Goal: Information Seeking & Learning: Find specific page/section

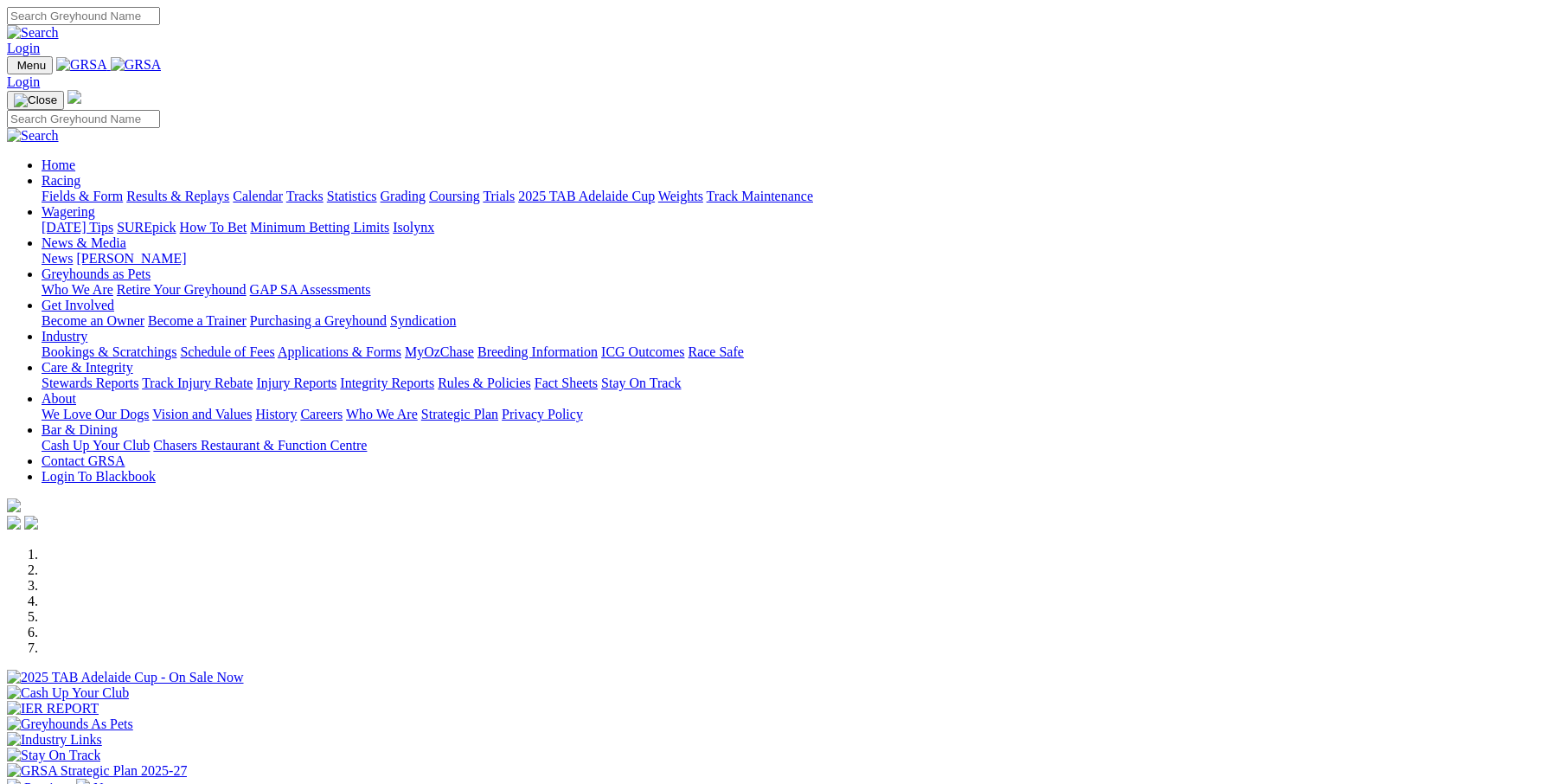
scroll to position [403, 0]
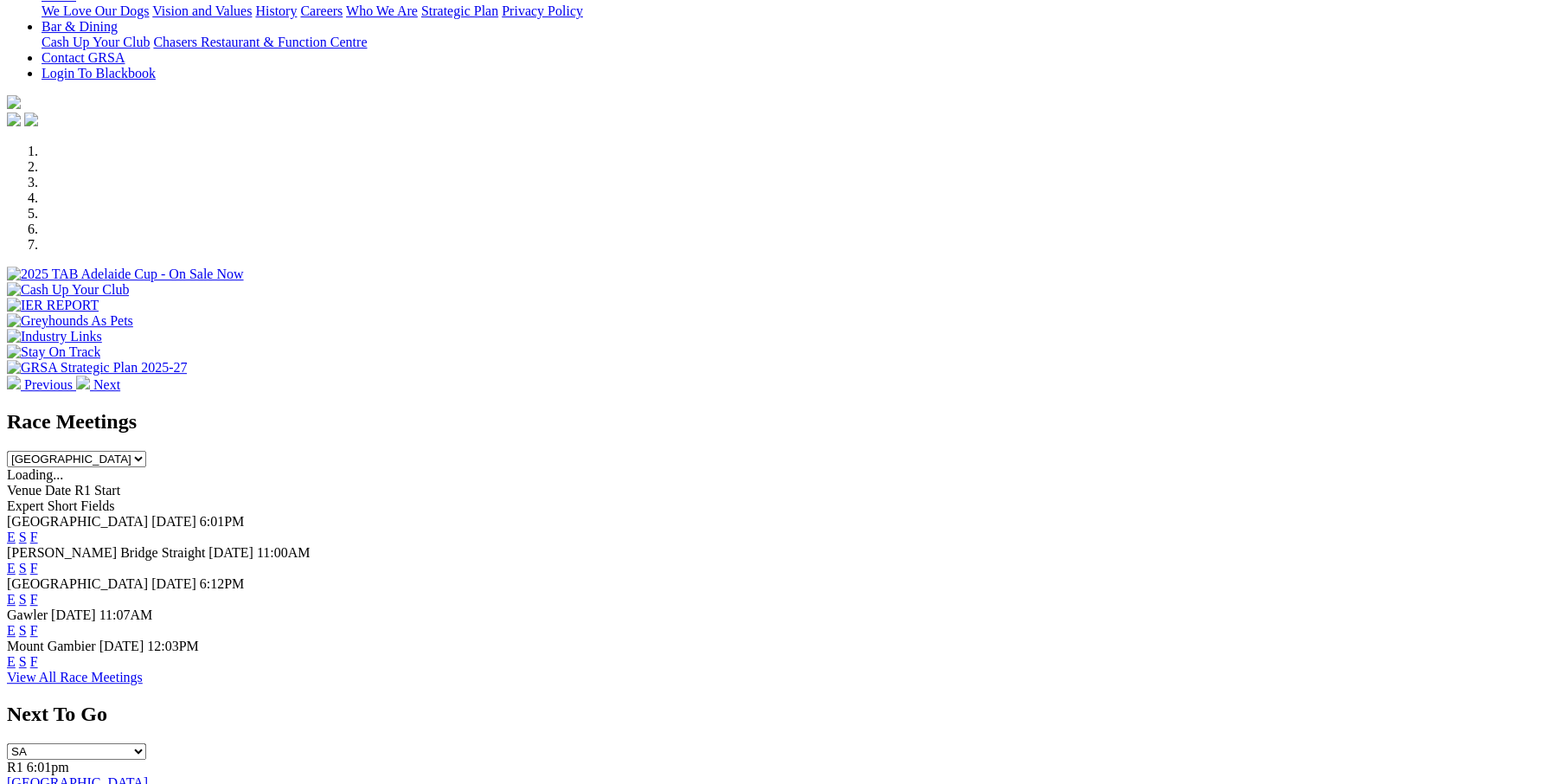
click at [38, 654] on link "F" at bounding box center [34, 661] width 8 height 15
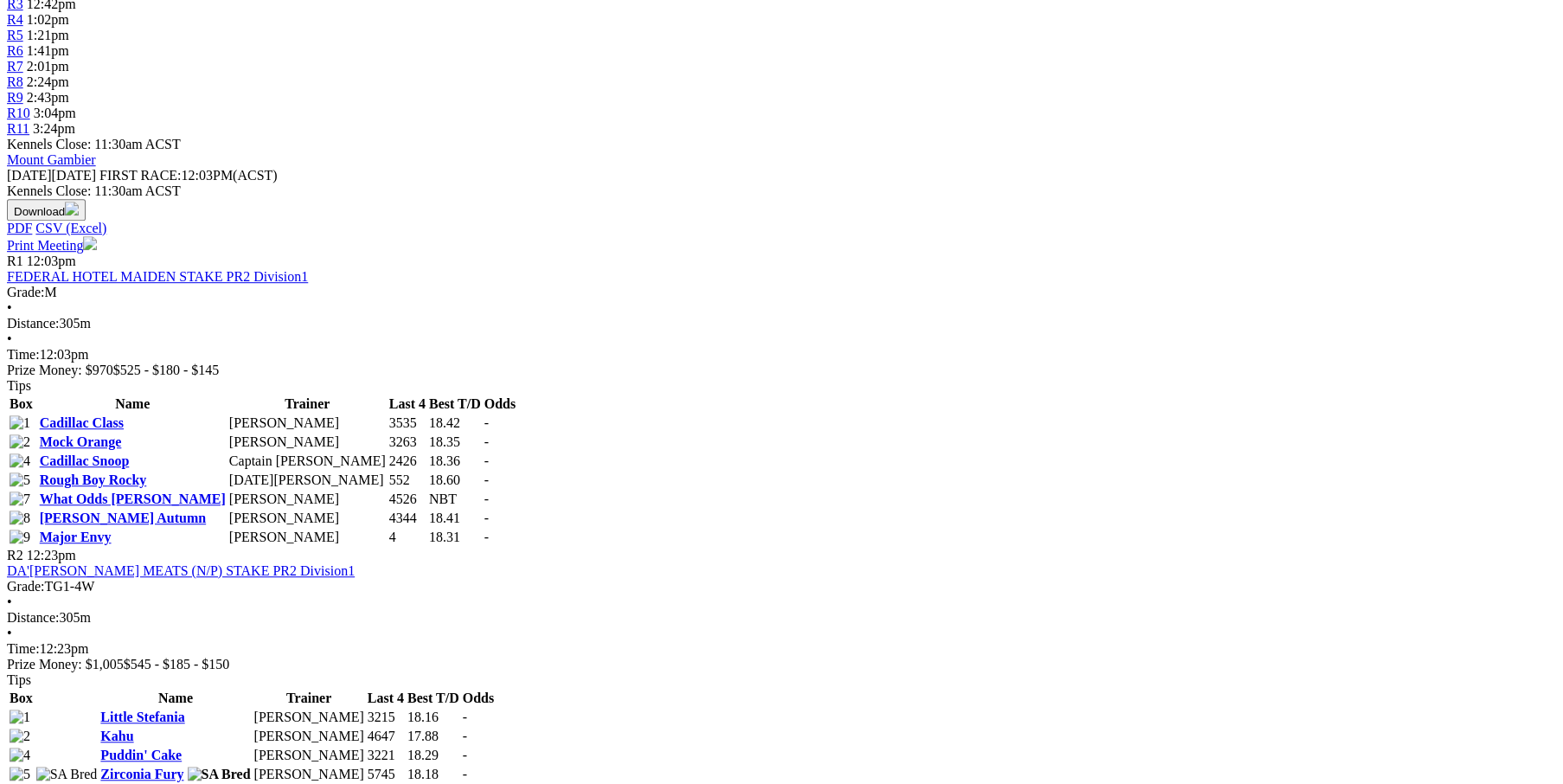
scroll to position [403, 0]
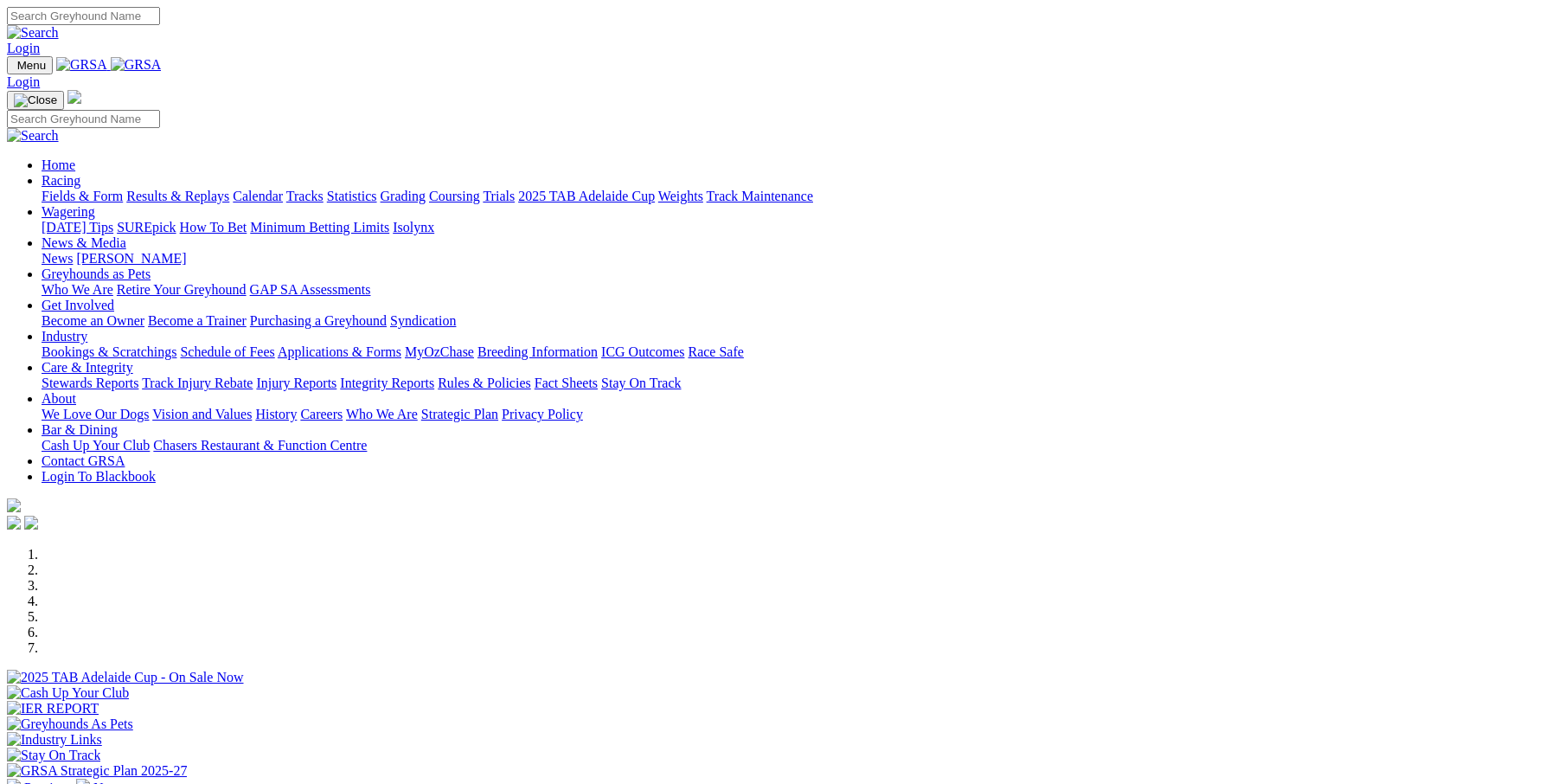
scroll to position [403, 0]
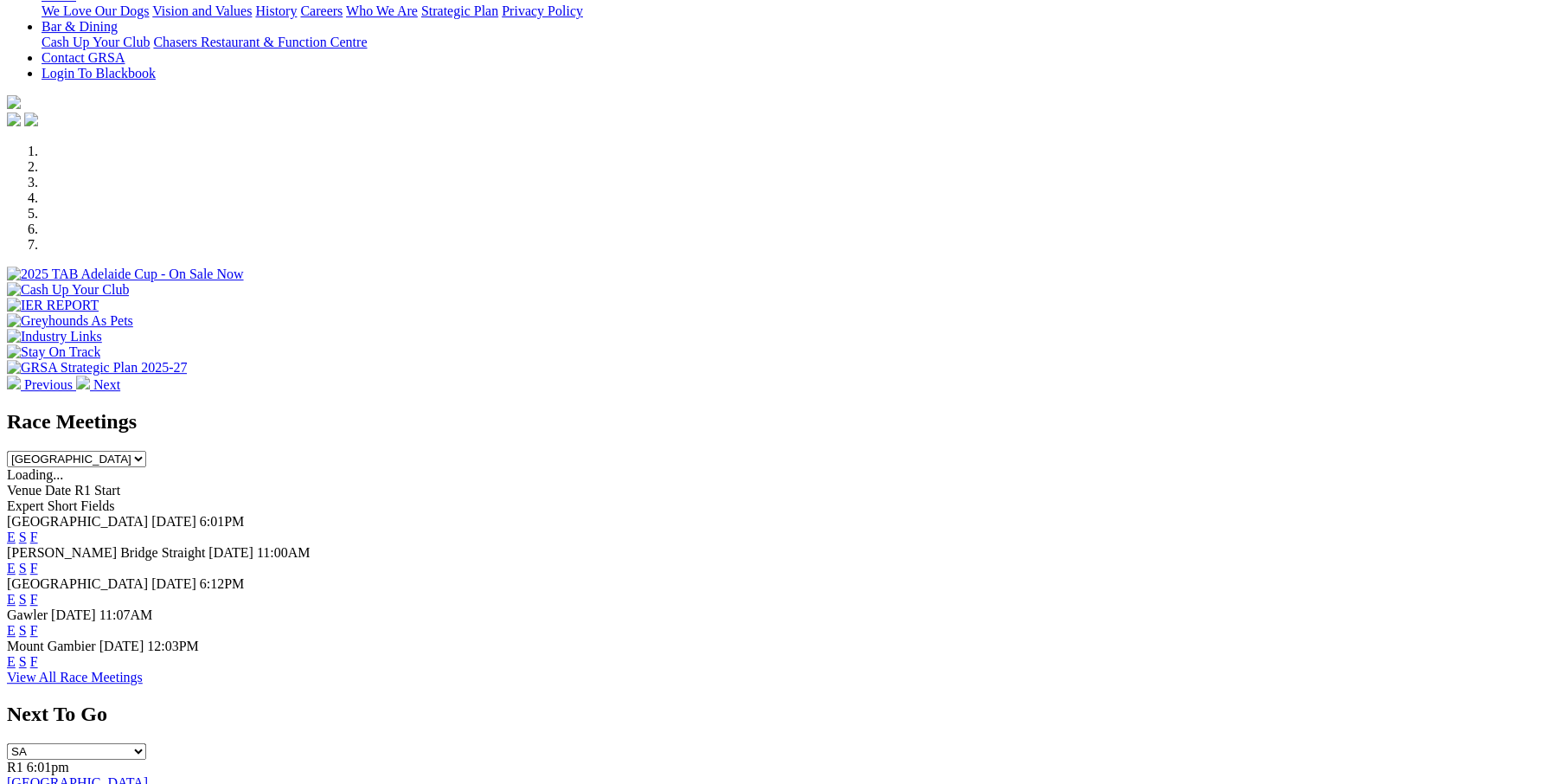
click at [38, 654] on link "F" at bounding box center [34, 661] width 8 height 15
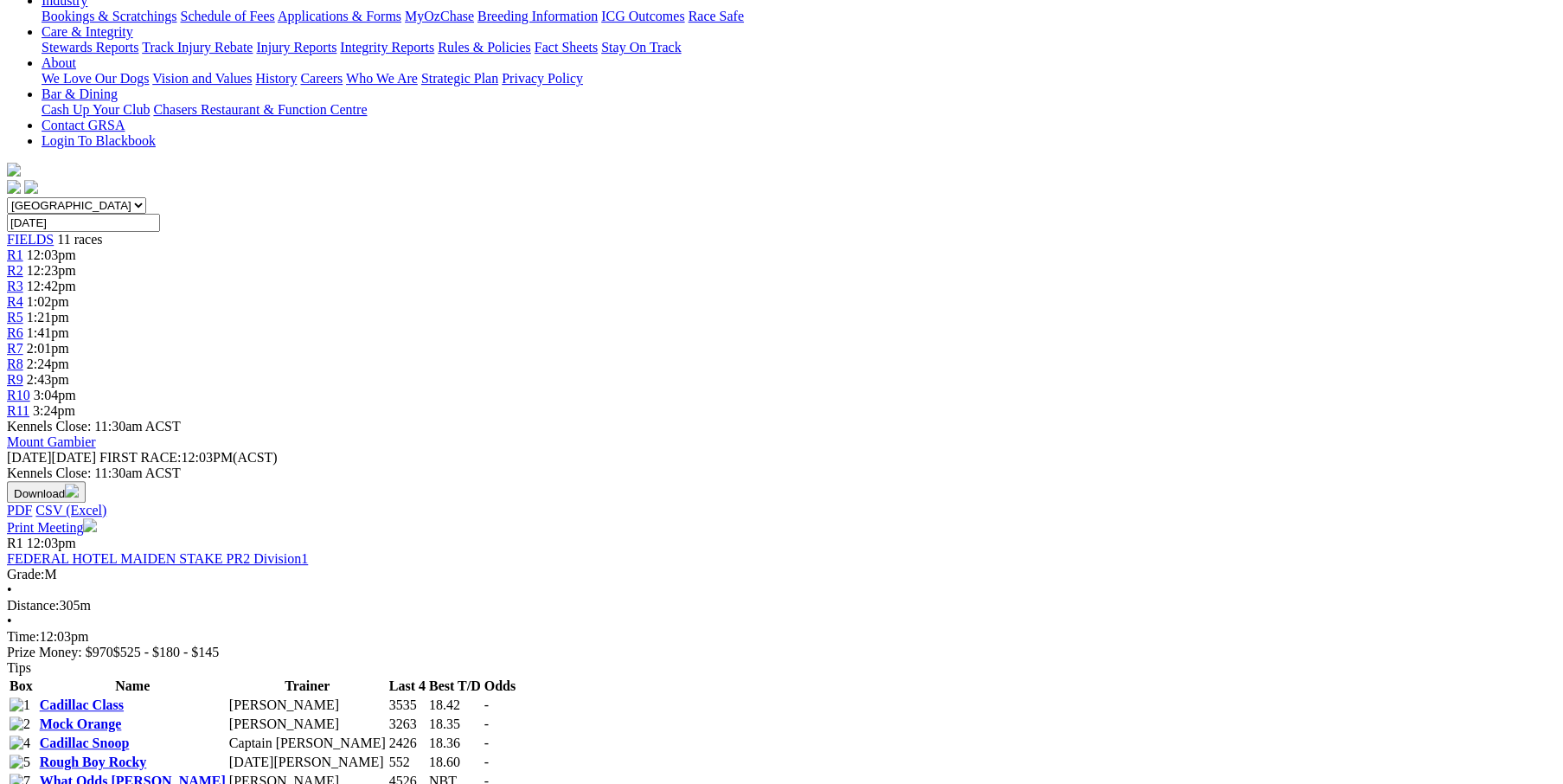
scroll to position [57, 0]
